Goal: Check status: Check status

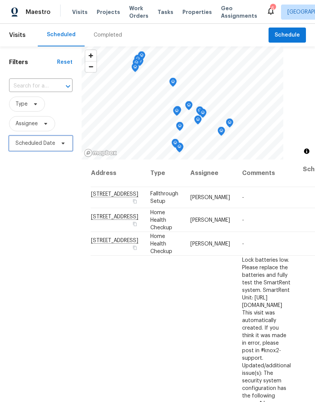
click at [61, 144] on icon at bounding box center [62, 144] width 3 height 2
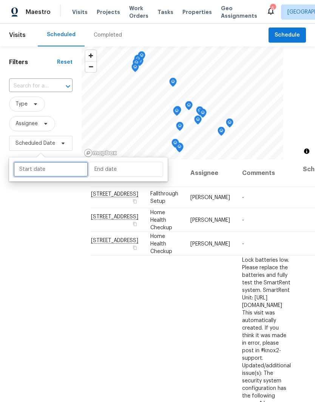
click at [65, 167] on input "text" at bounding box center [51, 169] width 74 height 15
select select "8"
select select "2025"
select select "9"
select select "2025"
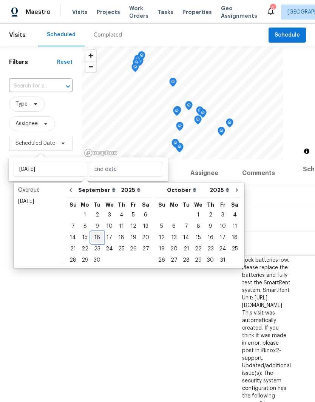
click at [98, 238] on div "16" at bounding box center [97, 237] width 12 height 11
type input "[DATE]"
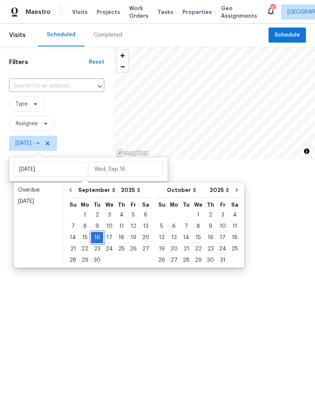
click at [98, 238] on div "16" at bounding box center [97, 237] width 12 height 11
type input "[DATE]"
